Goal: Communication & Community: Answer question/provide support

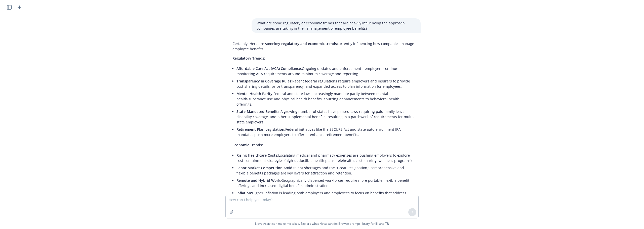
scroll to position [103, 0]
